Goal: Information Seeking & Learning: Compare options

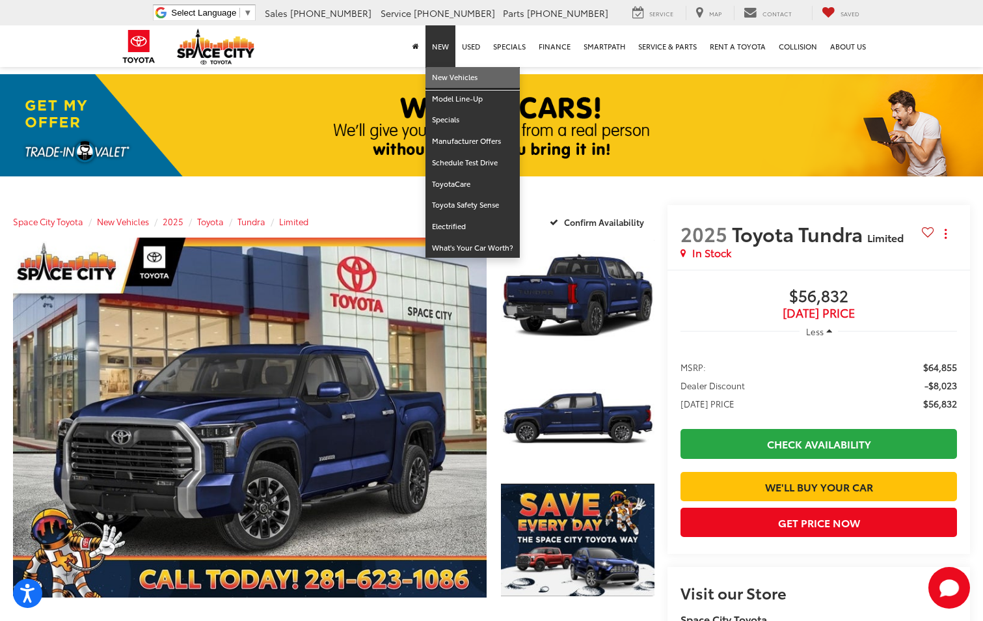
click at [455, 78] on link "New Vehicles" at bounding box center [472, 77] width 94 height 21
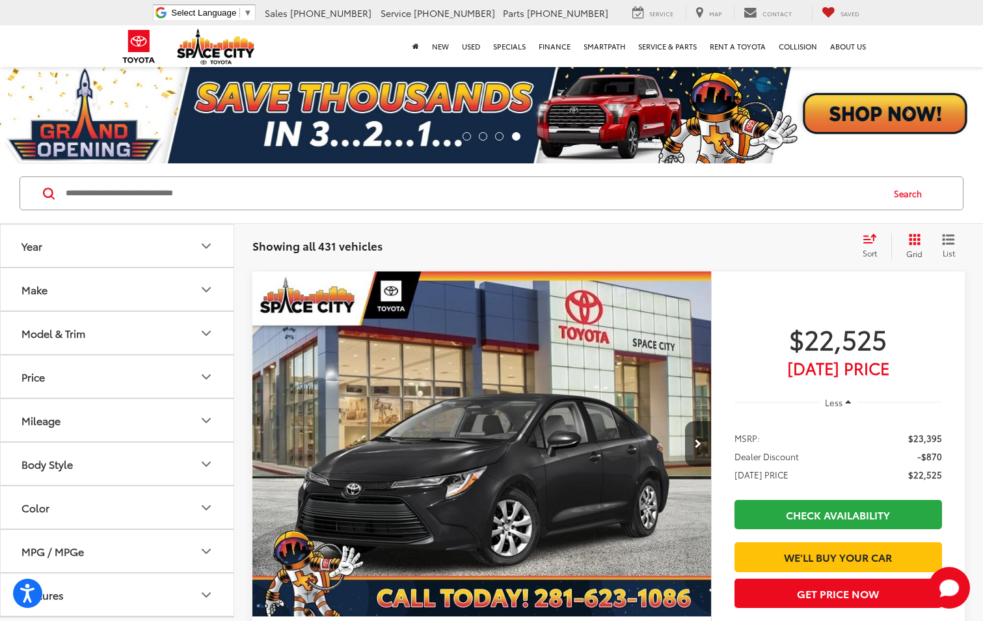
click at [81, 337] on div "Model & Trim" at bounding box center [53, 333] width 64 height 12
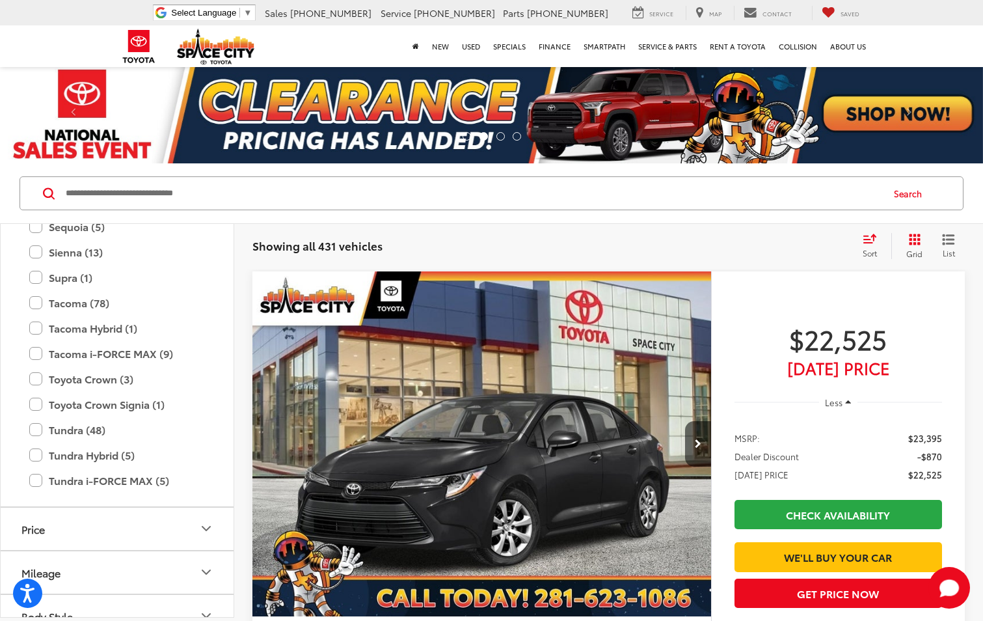
scroll to position [708, 0]
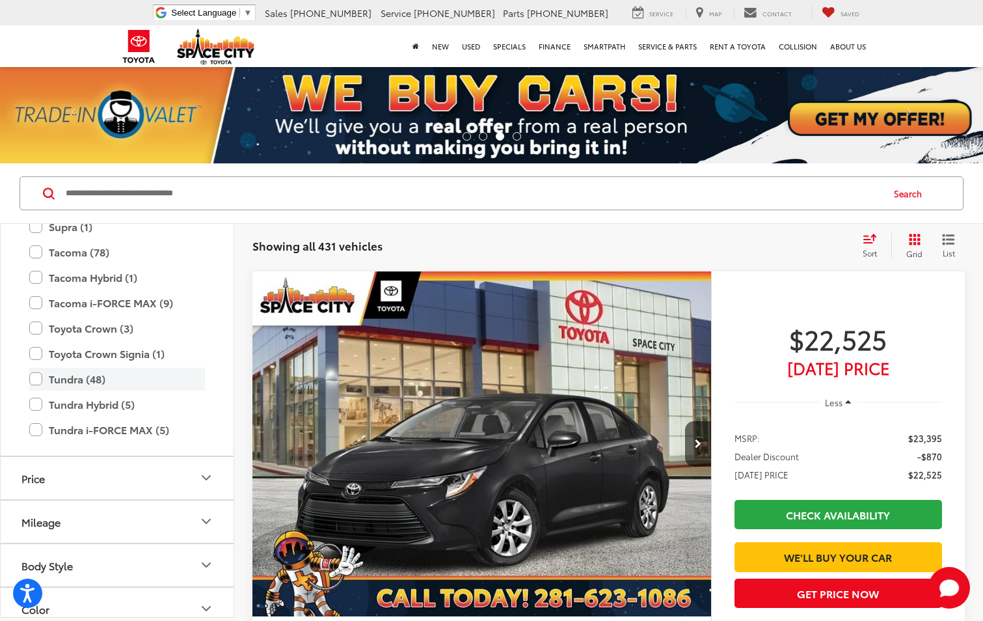
click at [76, 380] on label "Tundra (48)" at bounding box center [117, 379] width 176 height 23
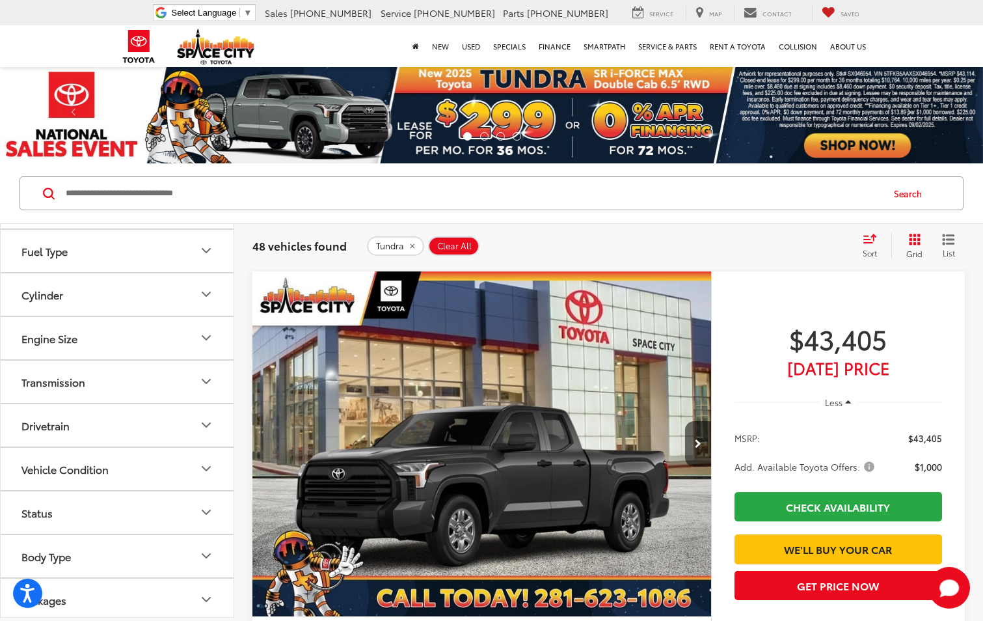
scroll to position [894, 0]
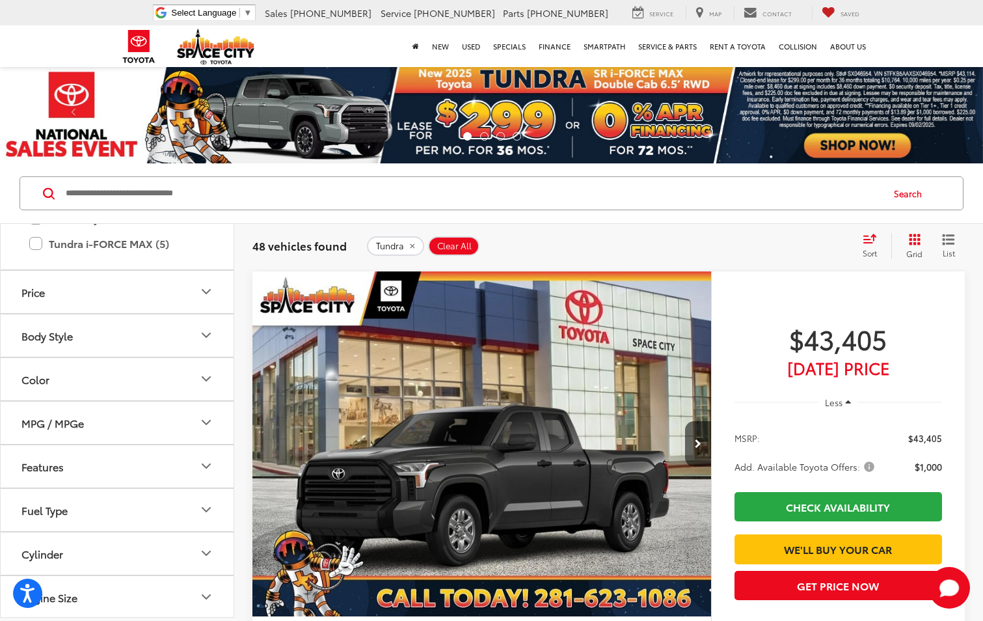
click at [59, 344] on button "Body Style" at bounding box center [118, 335] width 234 height 42
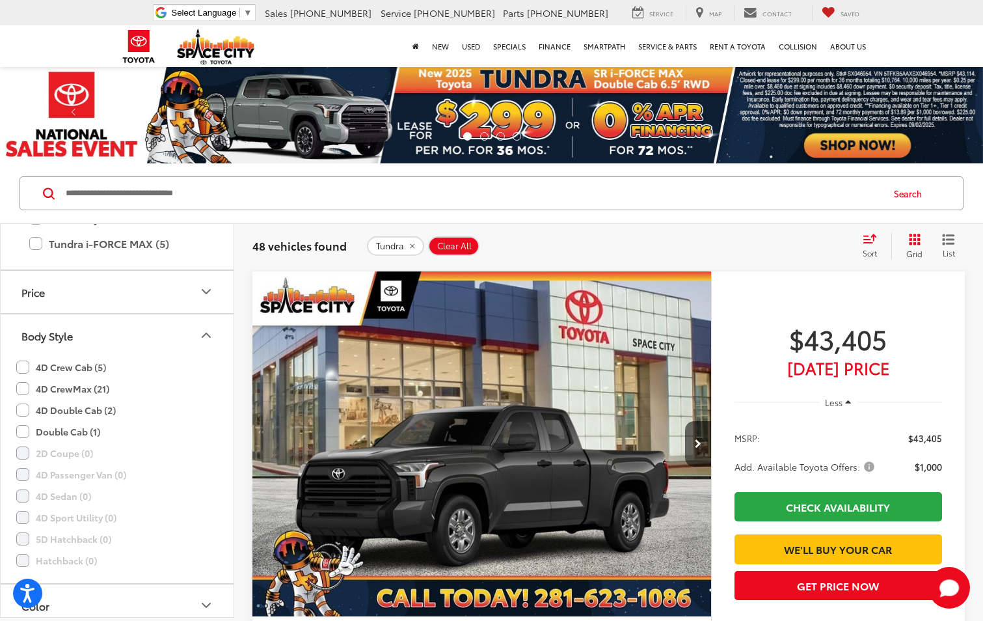
click at [27, 386] on label "4D CrewMax (21)" at bounding box center [62, 388] width 93 height 21
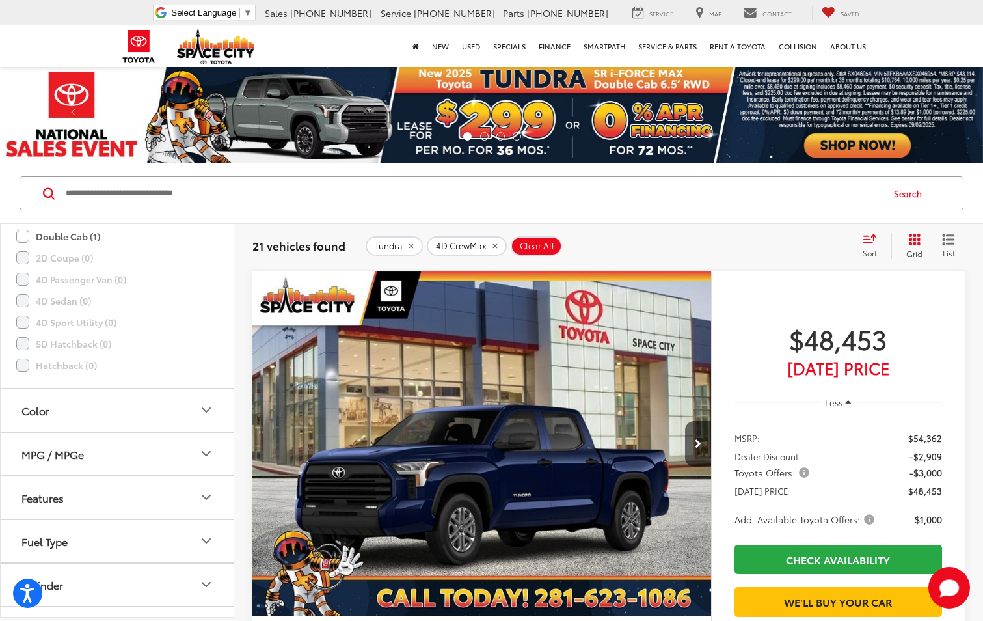
scroll to position [1154, 0]
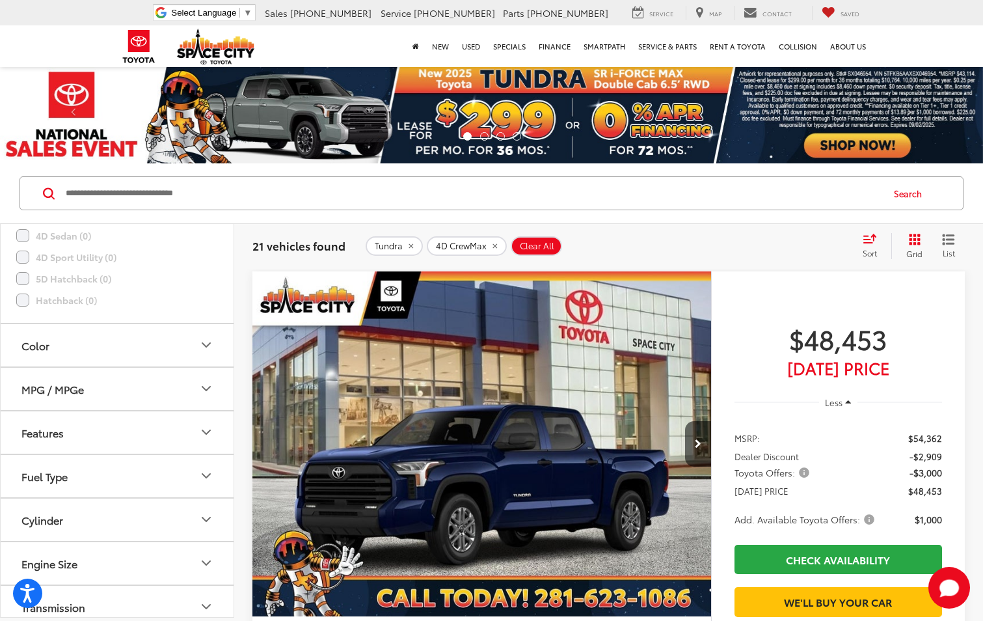
click at [57, 347] on button "Color" at bounding box center [118, 345] width 234 height 42
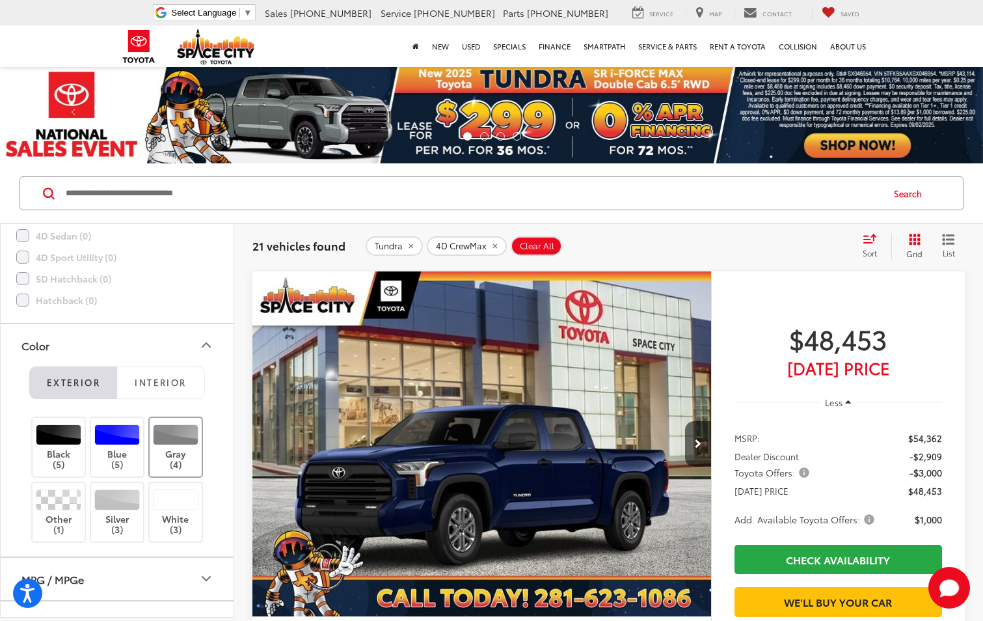
click at [163, 449] on label "Gray (4)" at bounding box center [176, 447] width 53 height 46
click at [114, 513] on label "Silver (3)" at bounding box center [117, 512] width 53 height 46
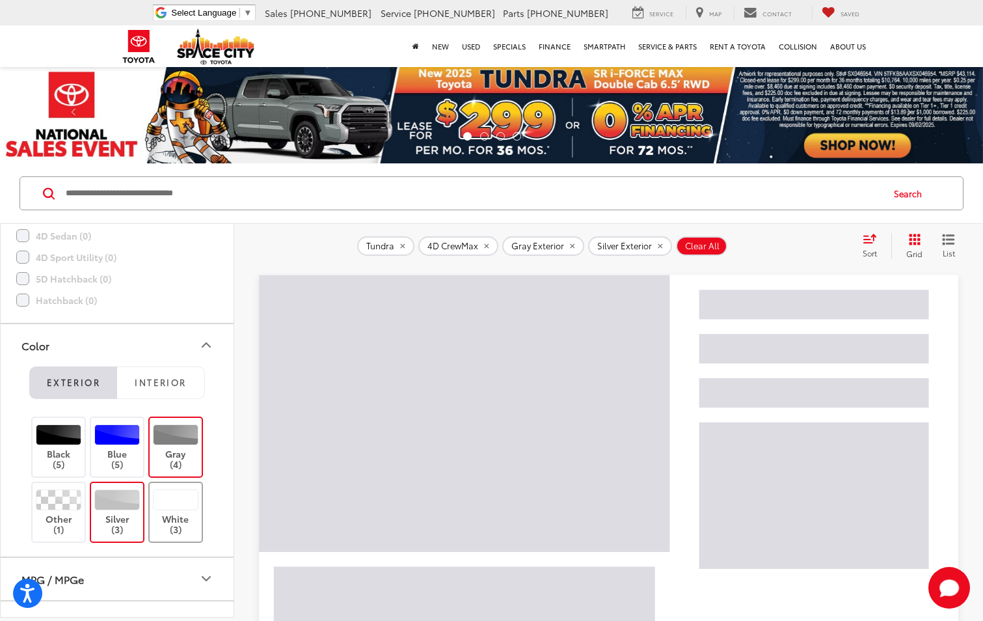
click at [173, 517] on label "White (3)" at bounding box center [176, 512] width 53 height 46
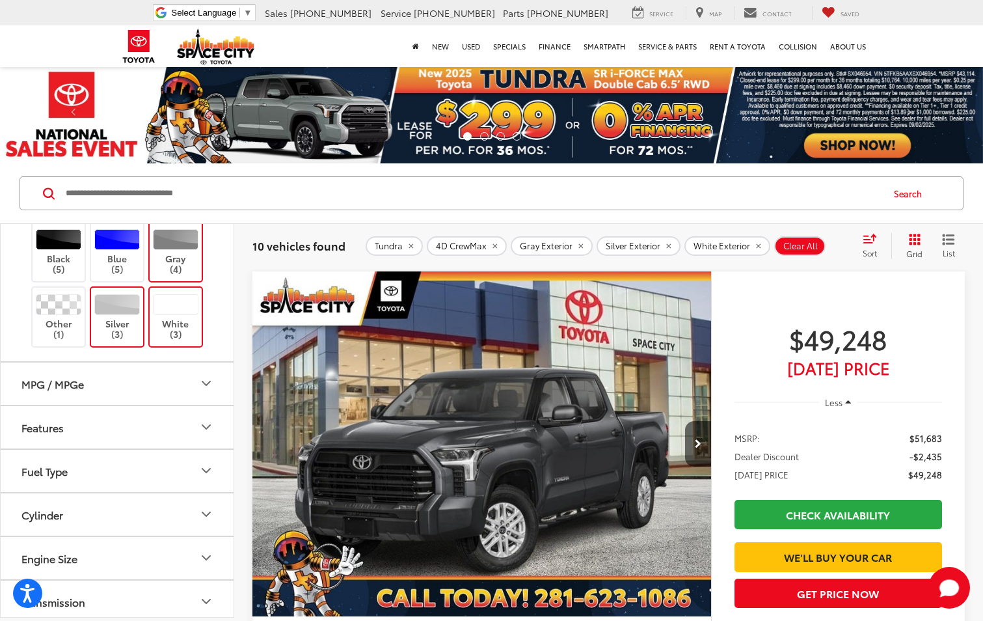
scroll to position [1414, 0]
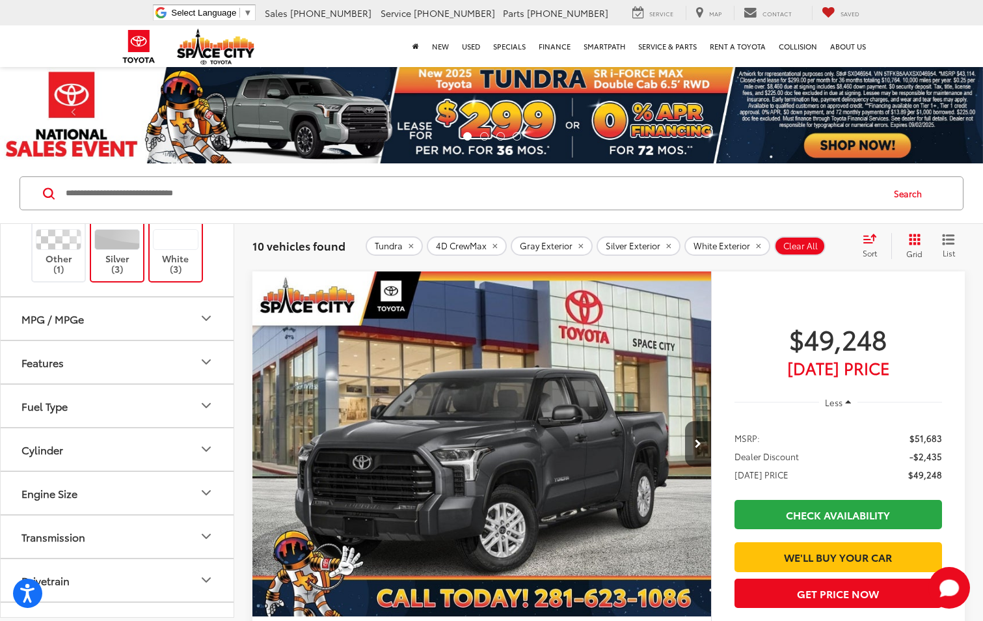
click at [58, 368] on div "Features" at bounding box center [42, 362] width 42 height 12
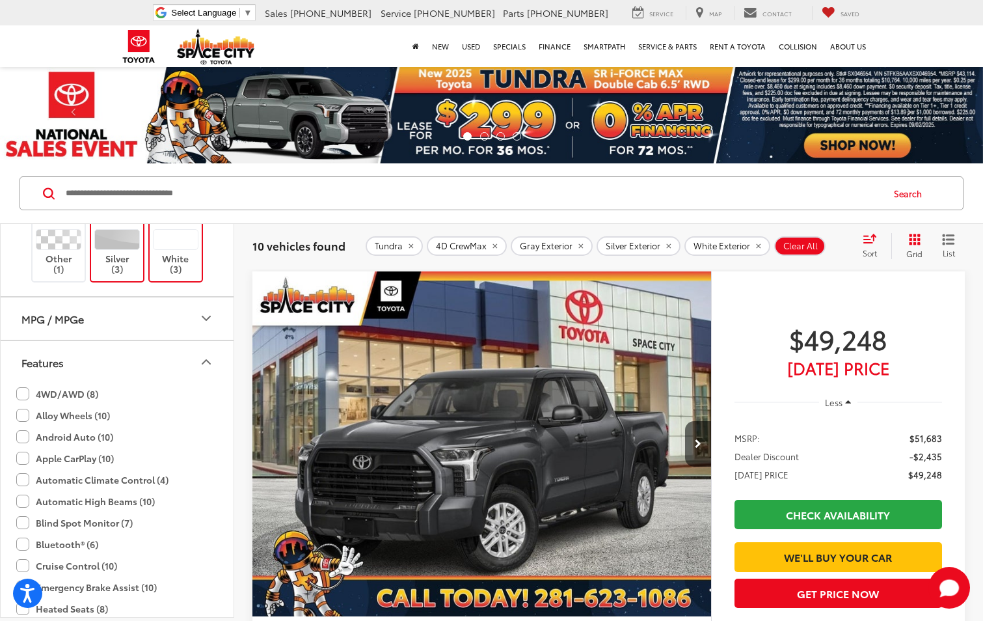
click at [92, 411] on label "Alloy Wheels (10)" at bounding box center [63, 415] width 94 height 21
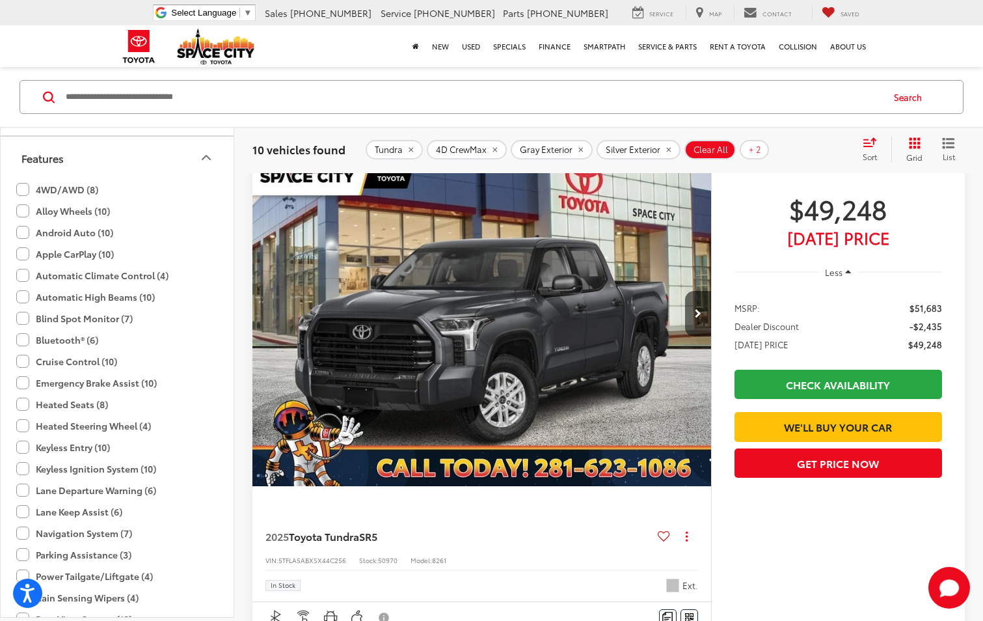
scroll to position [1545, 0]
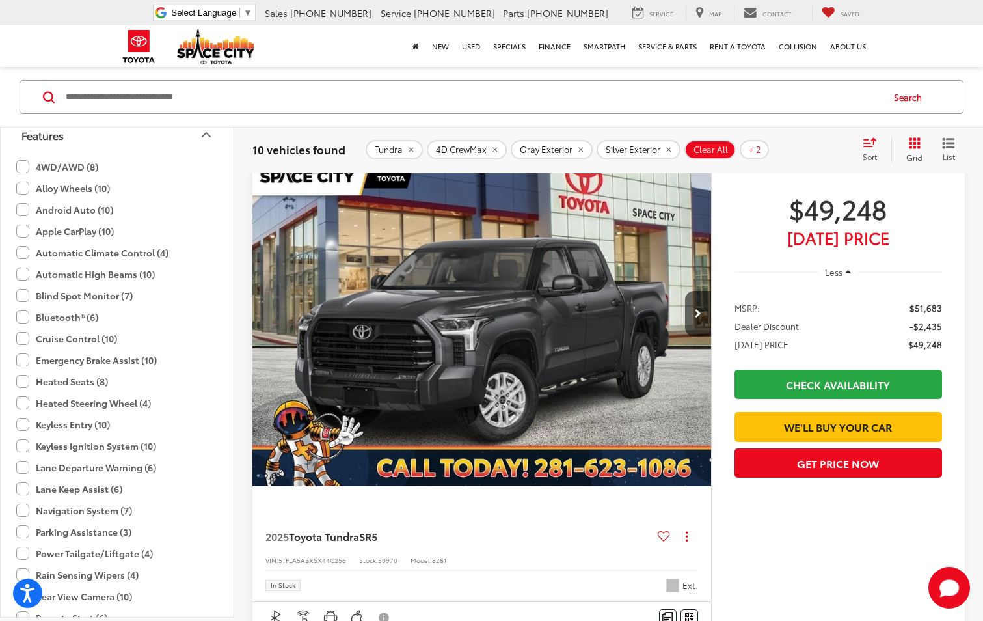
click at [24, 447] on label "Keyless Ignition System (10)" at bounding box center [86, 445] width 140 height 21
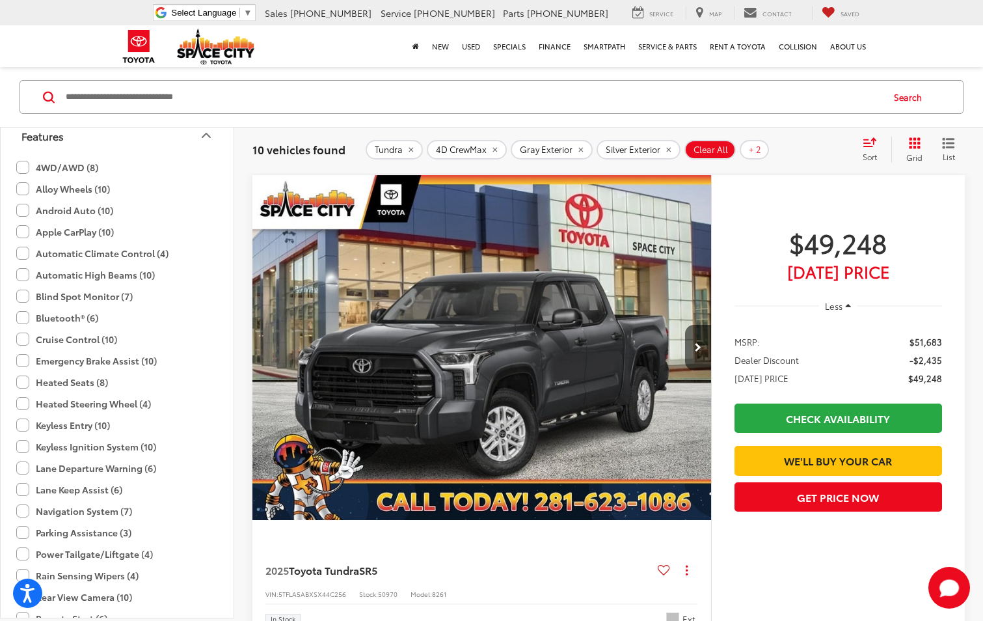
click at [21, 427] on label "Keyless Entry (10)" at bounding box center [63, 424] width 94 height 21
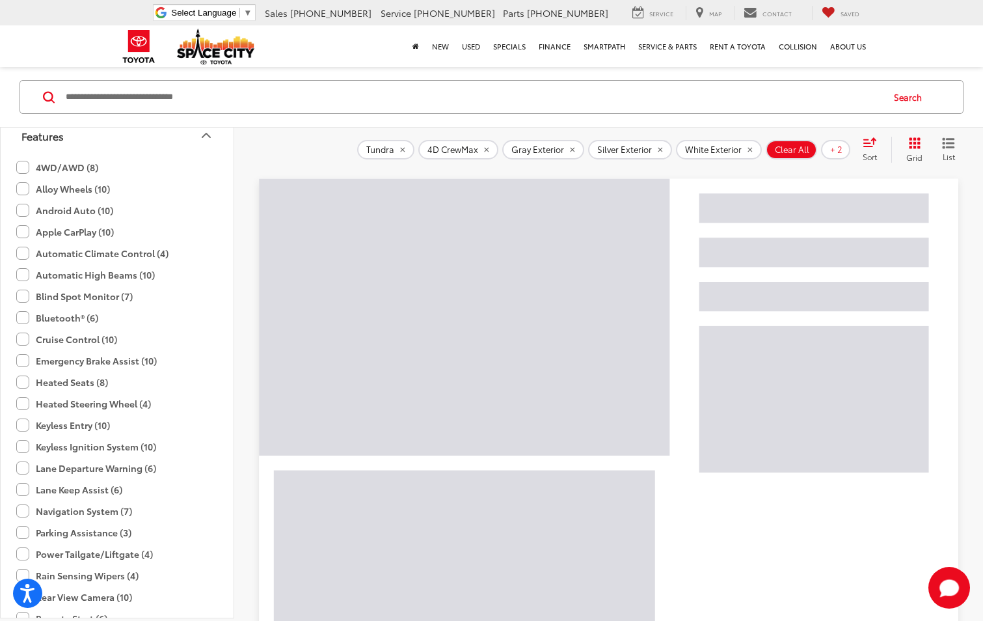
scroll to position [0, 0]
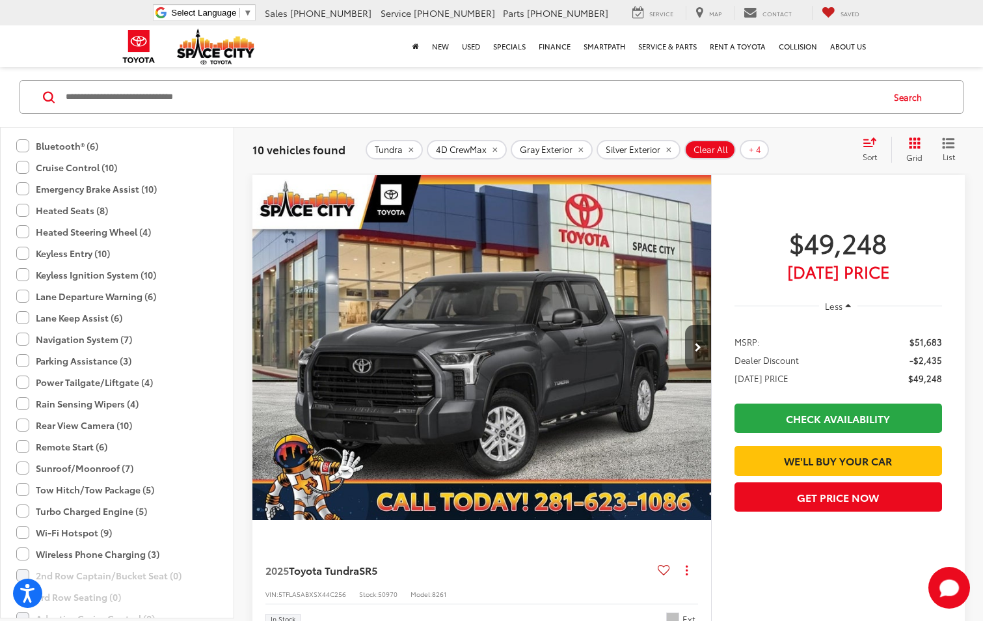
scroll to position [1740, 0]
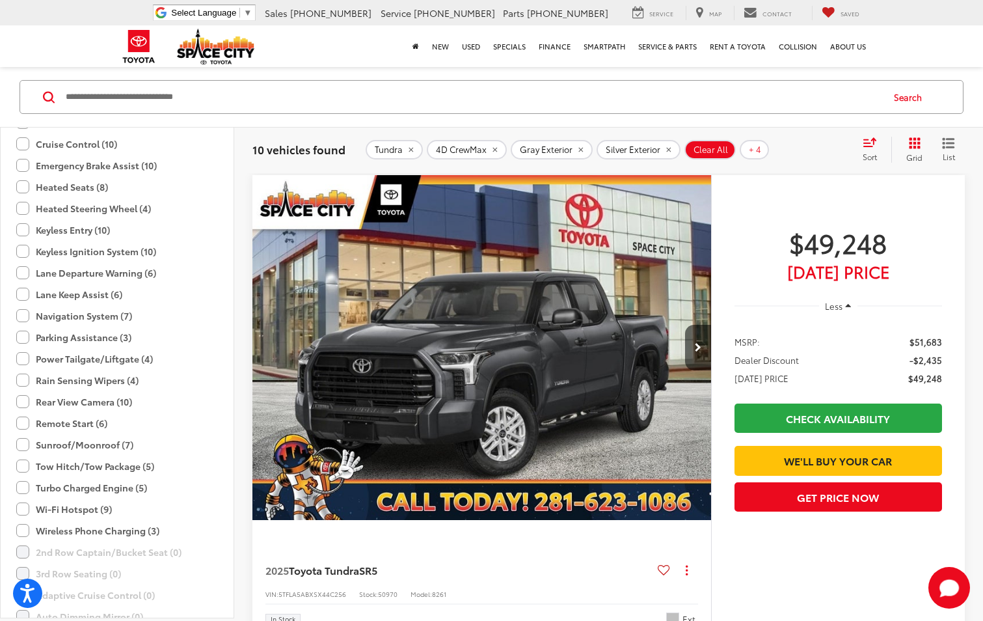
click at [23, 423] on label "Remote Start (6)" at bounding box center [61, 422] width 91 height 21
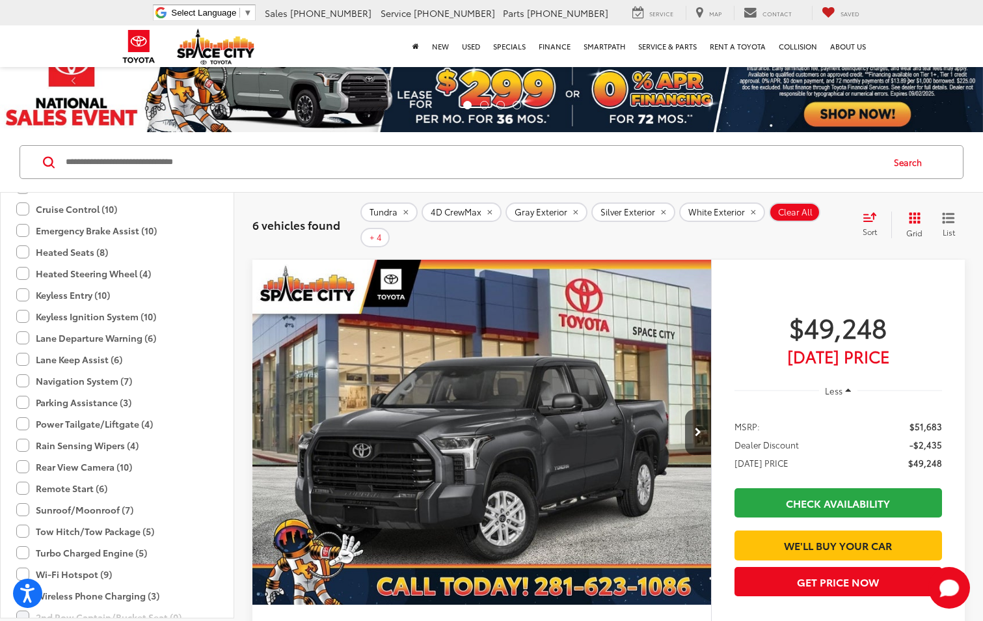
scroll to position [1675, 0]
click at [77, 316] on label "Heated Seats (8)" at bounding box center [62, 316] width 92 height 21
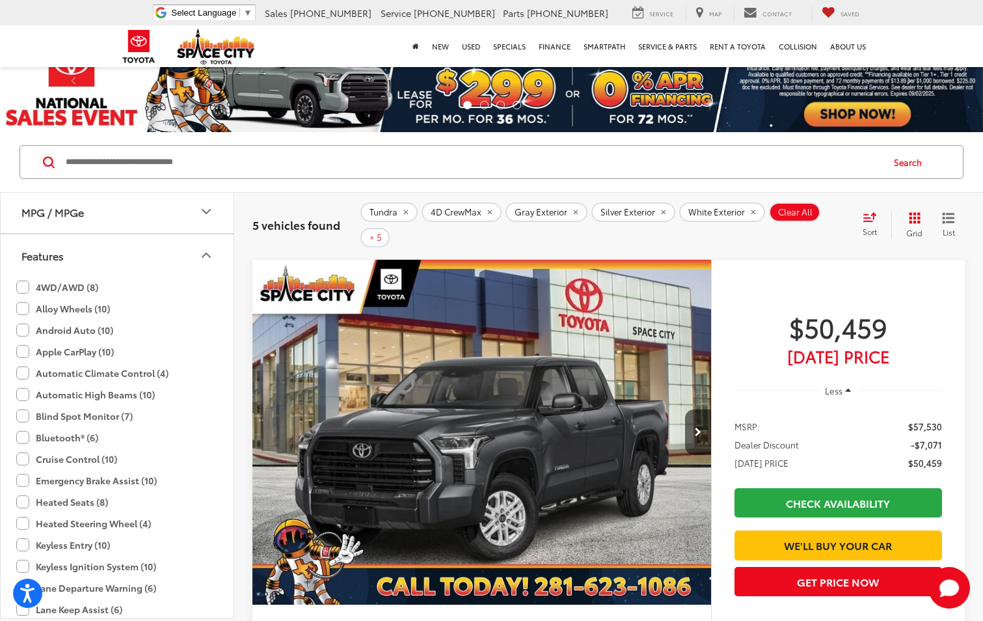
scroll to position [1479, 0]
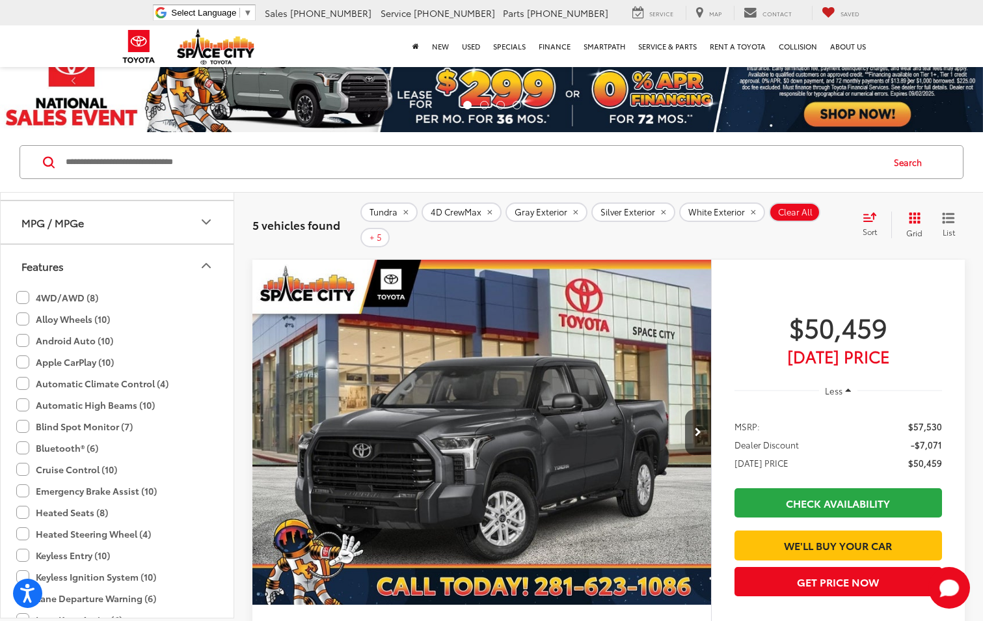
click at [865, 212] on icon "Select sort value" at bounding box center [870, 217] width 14 height 10
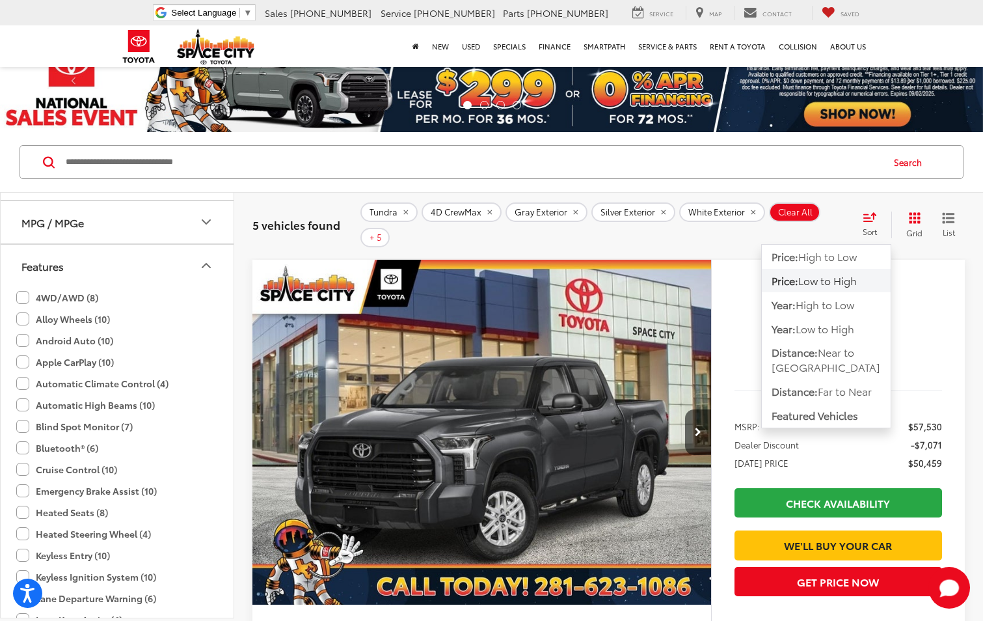
click at [854, 273] on span "Low to High" at bounding box center [827, 280] width 59 height 15
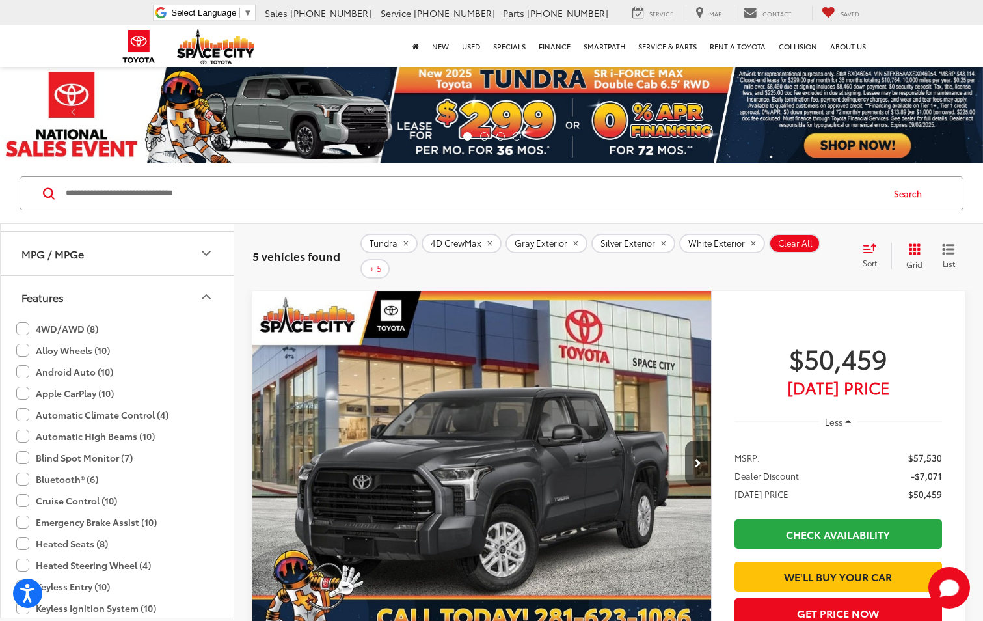
click at [640, 432] on img "2025 Toyota Tundra SR5 0" at bounding box center [482, 463] width 461 height 345
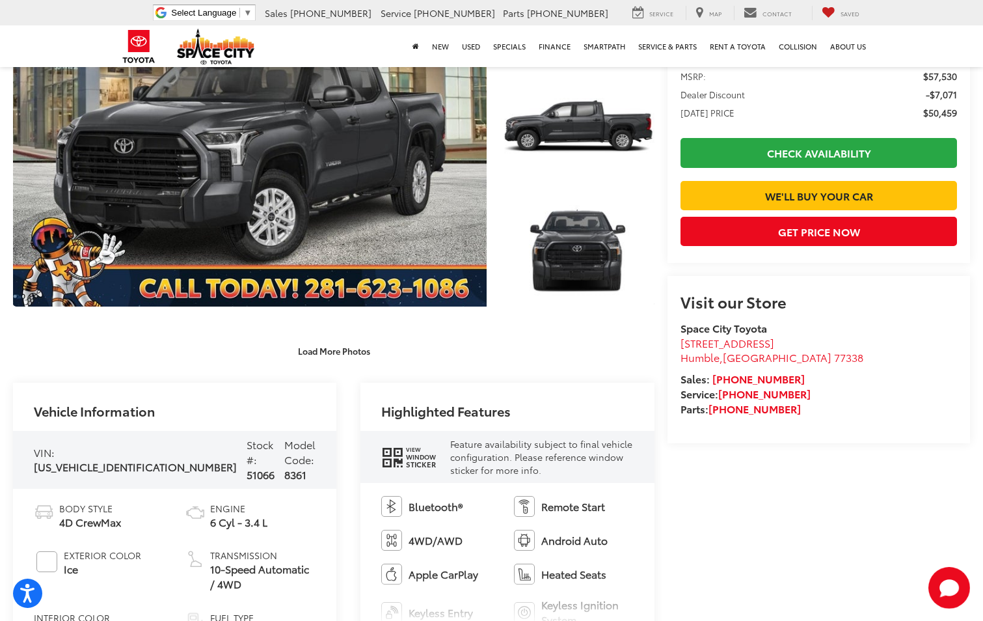
scroll to position [325, 0]
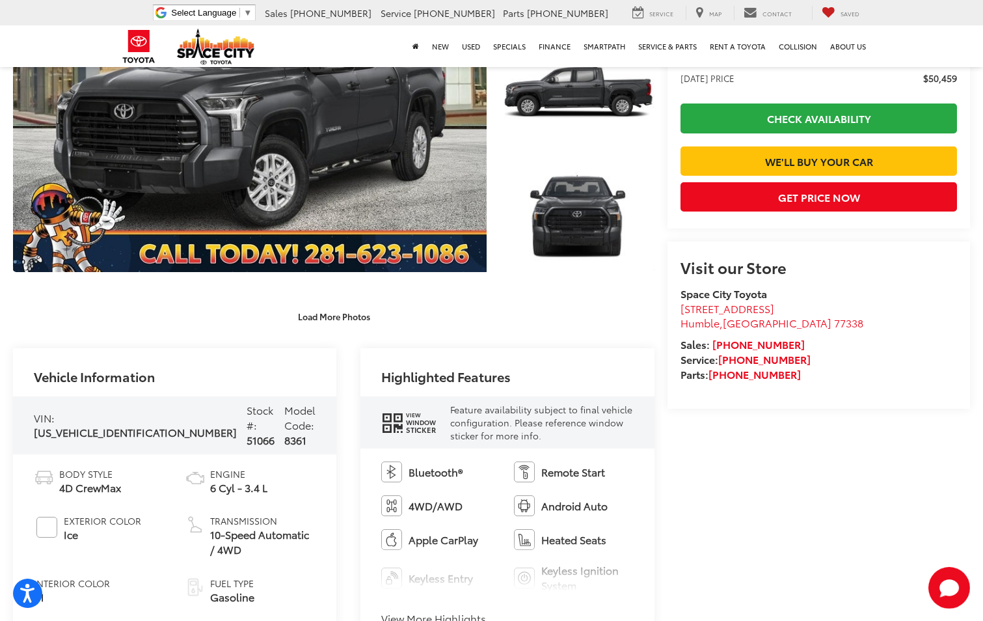
click at [402, 426] on div "View Window Sticker" at bounding box center [419, 422] width 34 height 22
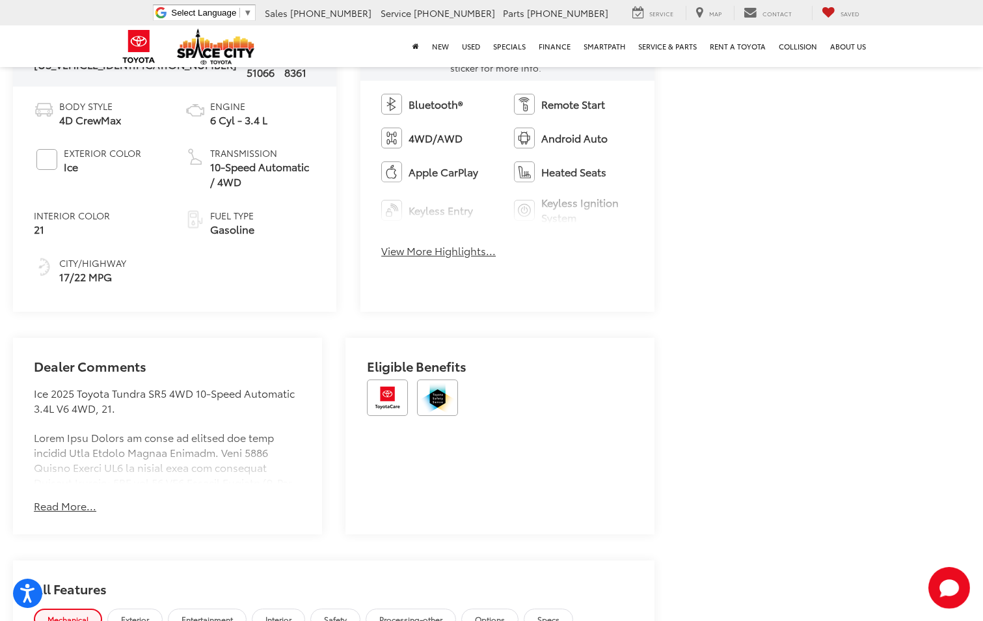
scroll to position [716, 0]
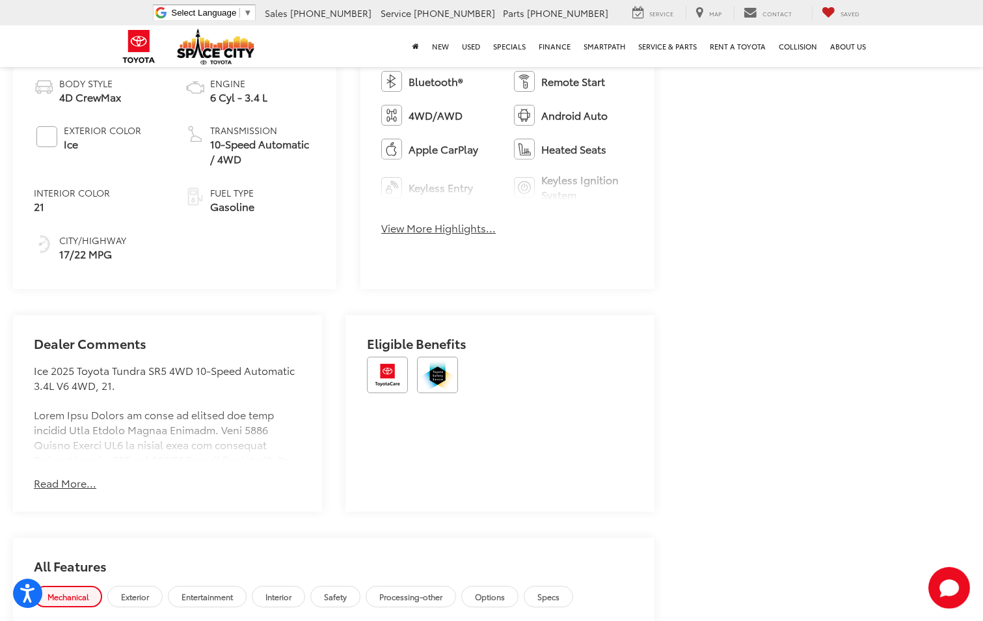
click at [58, 476] on button "Read More..." at bounding box center [65, 483] width 62 height 15
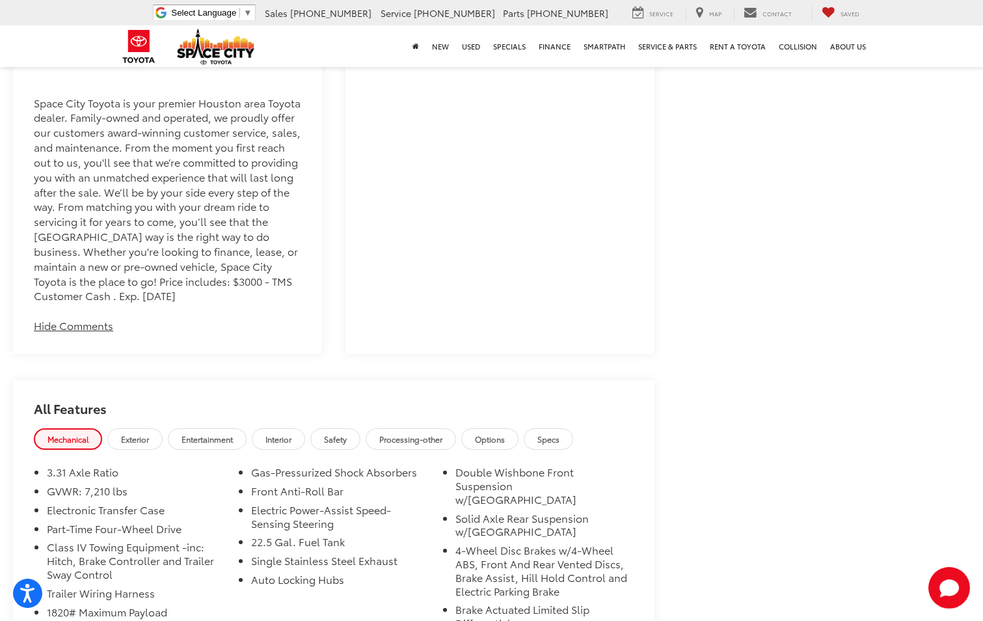
scroll to position [1626, 0]
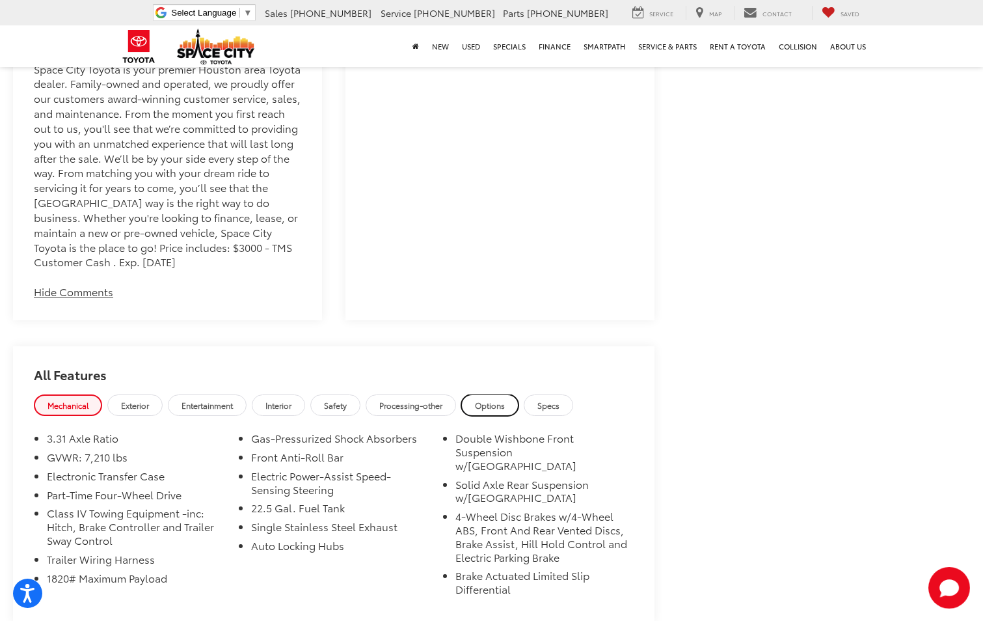
click at [498, 399] on span "Options" at bounding box center [490, 404] width 30 height 11
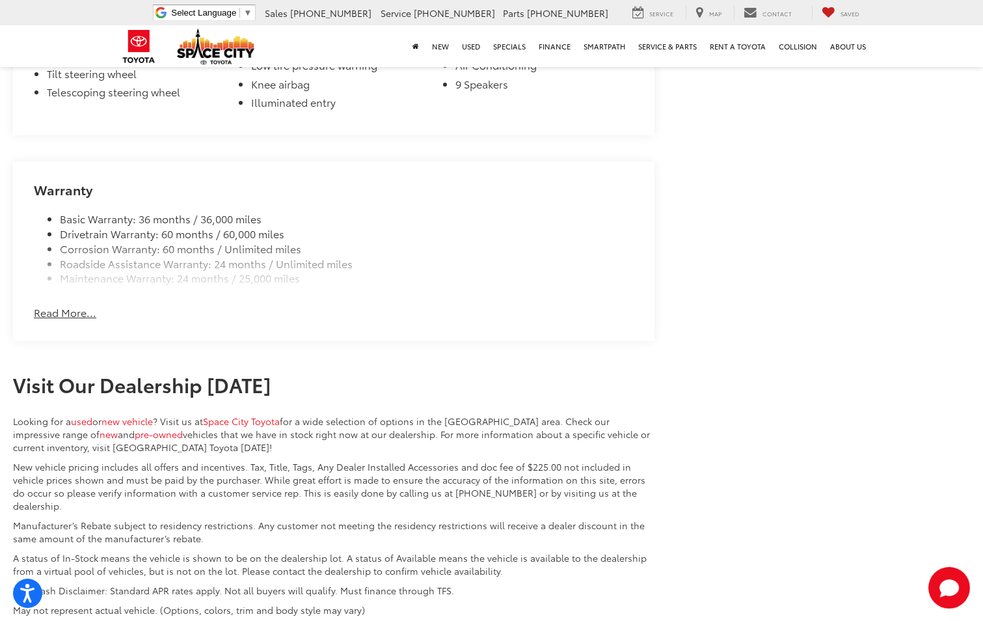
scroll to position [2407, 0]
